Goal: Information Seeking & Learning: Learn about a topic

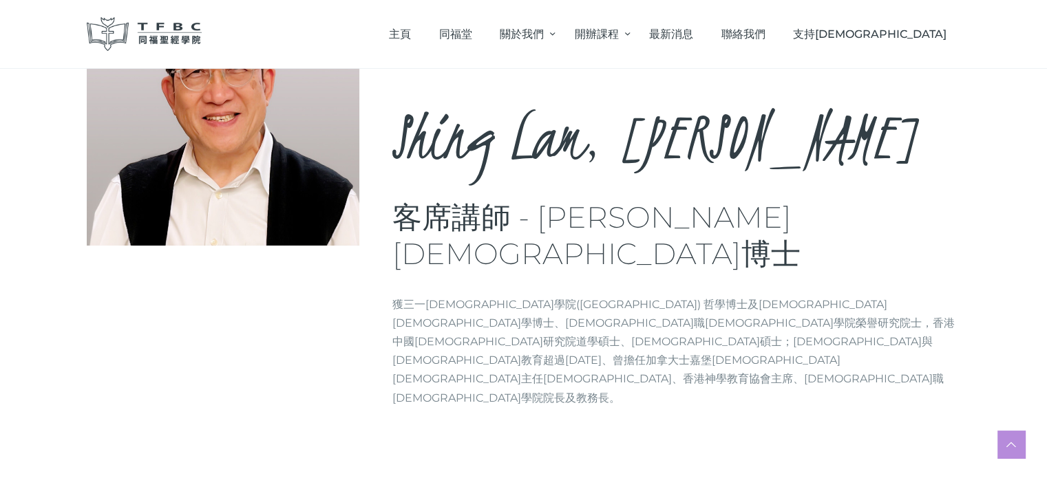
scroll to position [66, 0]
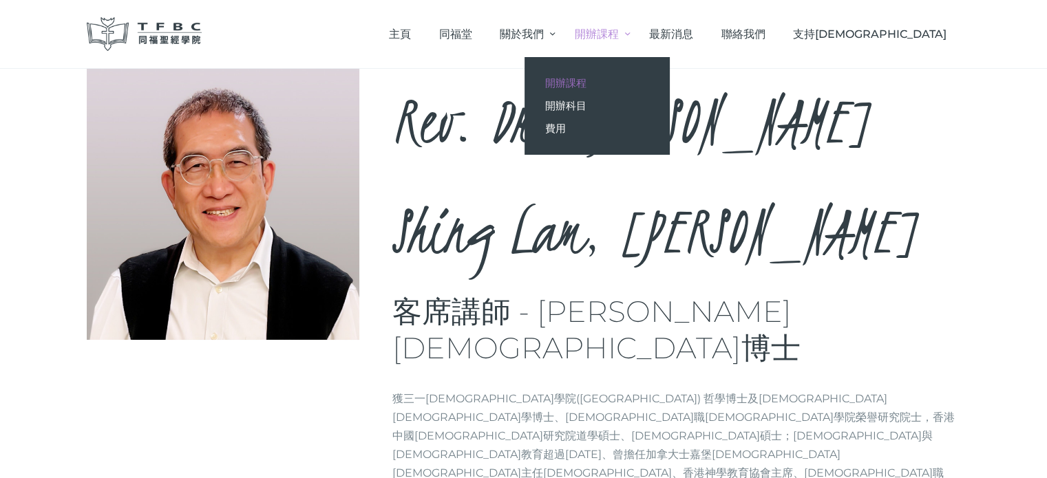
click at [586, 80] on span "開辦課程" at bounding box center [565, 82] width 41 height 13
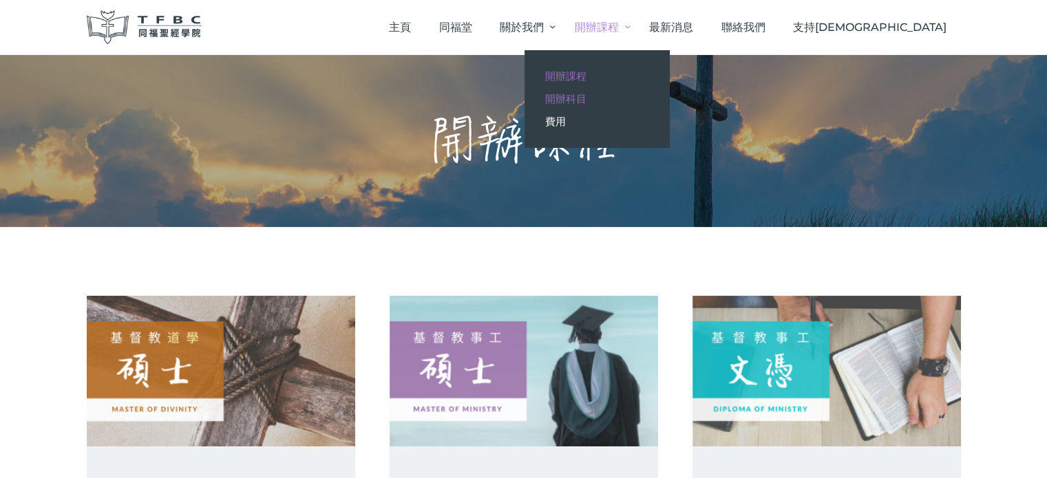
click at [586, 98] on span "開辦科目" at bounding box center [565, 98] width 41 height 13
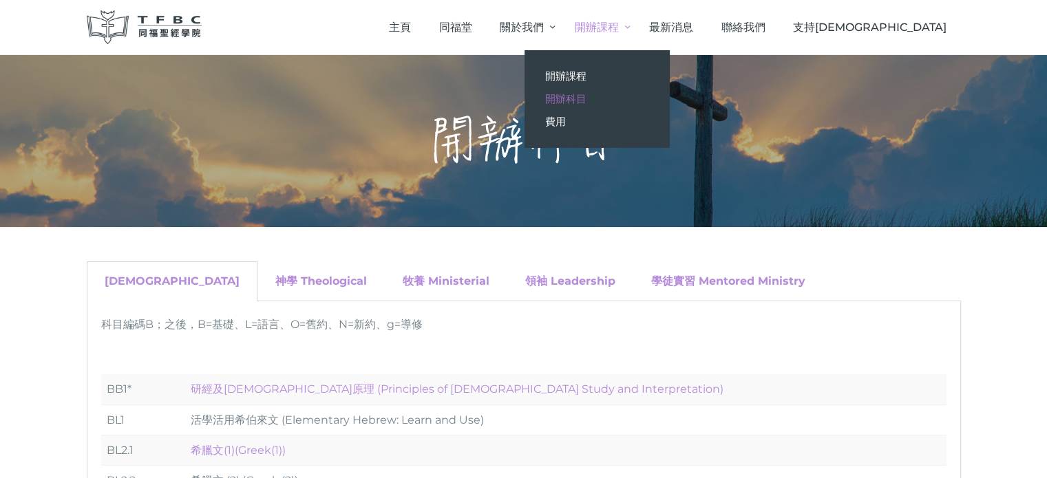
scroll to position [11, 0]
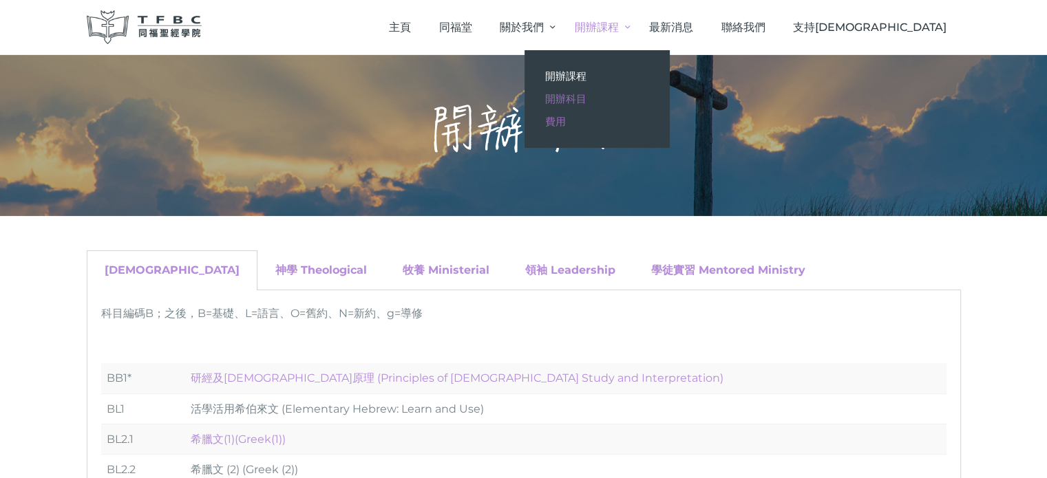
click at [566, 120] on span "費用" at bounding box center [555, 121] width 21 height 13
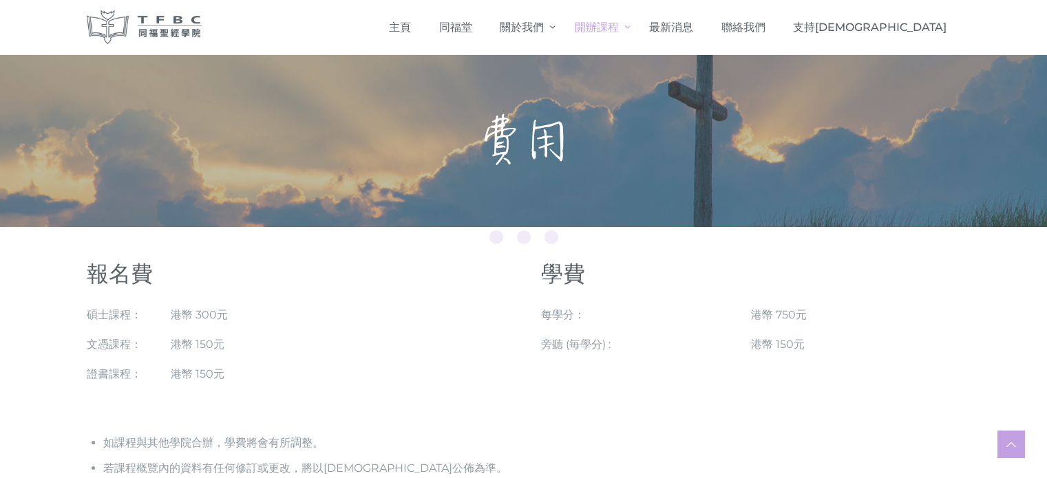
scroll to position [123, 0]
